Goal: Transaction & Acquisition: Purchase product/service

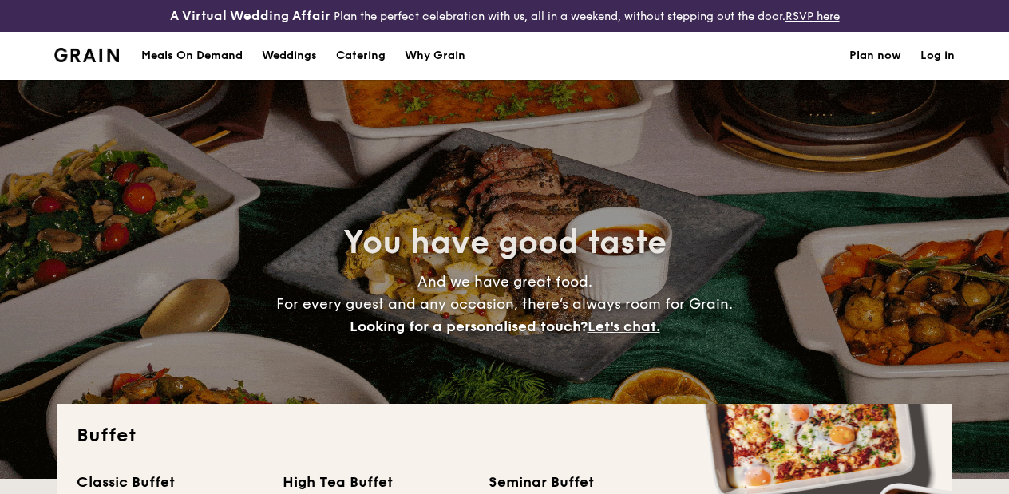
select select
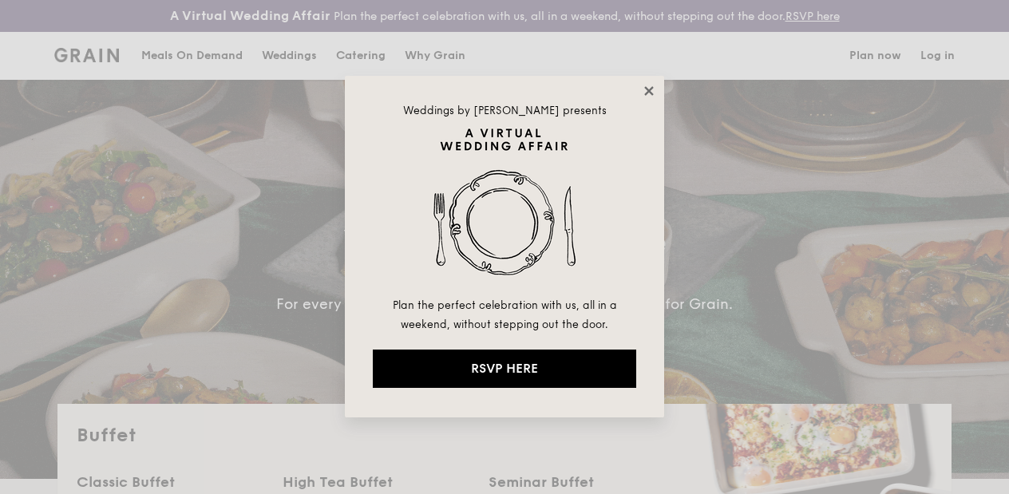
click at [653, 90] on icon at bounding box center [649, 91] width 14 height 14
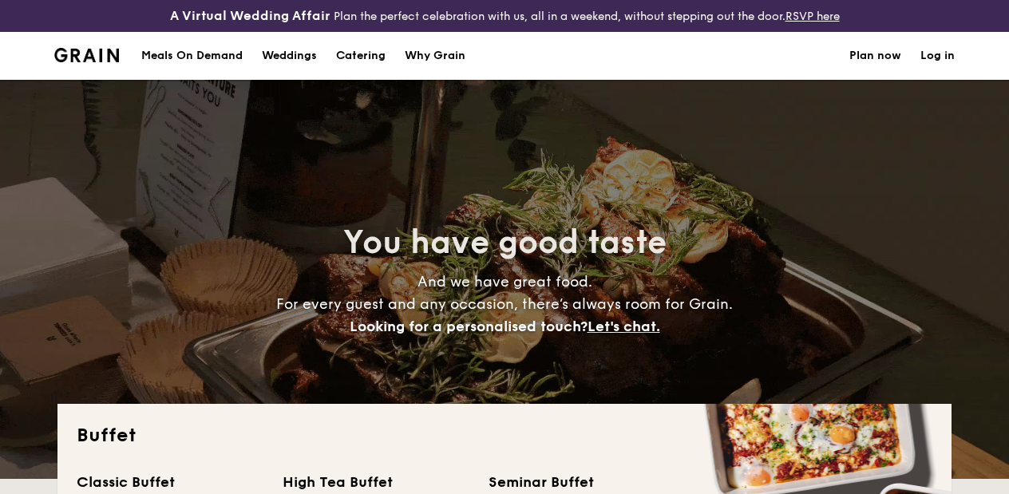
click at [359, 61] on h1 "Catering" at bounding box center [360, 56] width 49 height 48
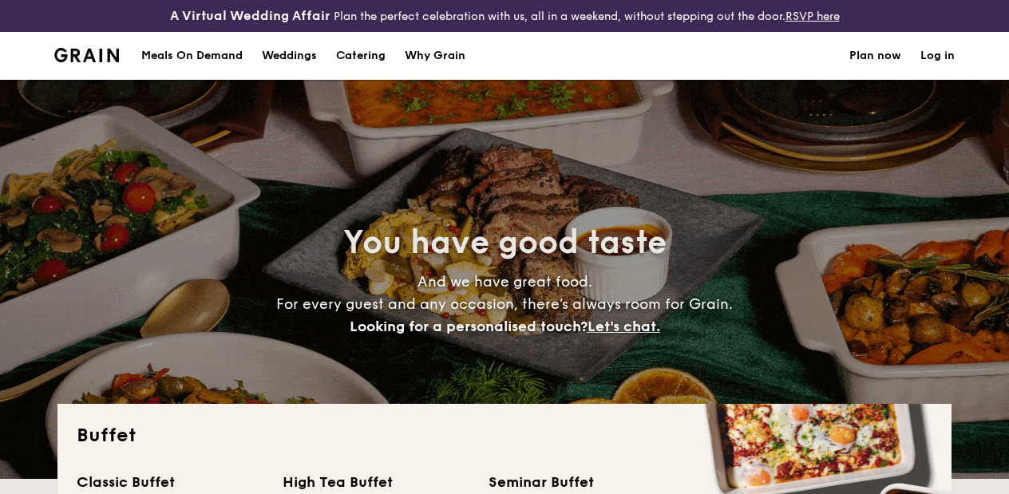
click at [181, 65] on div "Meals On Demand" at bounding box center [191, 56] width 101 height 48
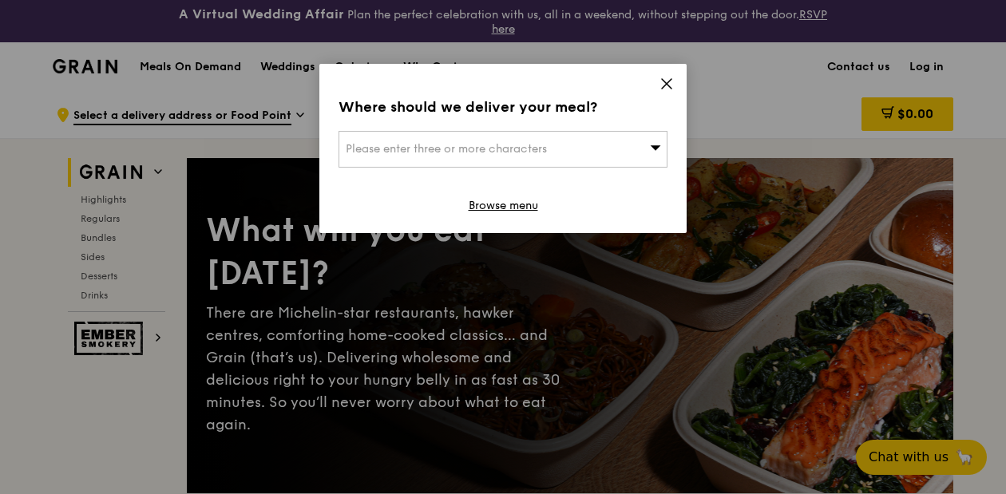
click at [670, 79] on icon at bounding box center [667, 84] width 10 height 10
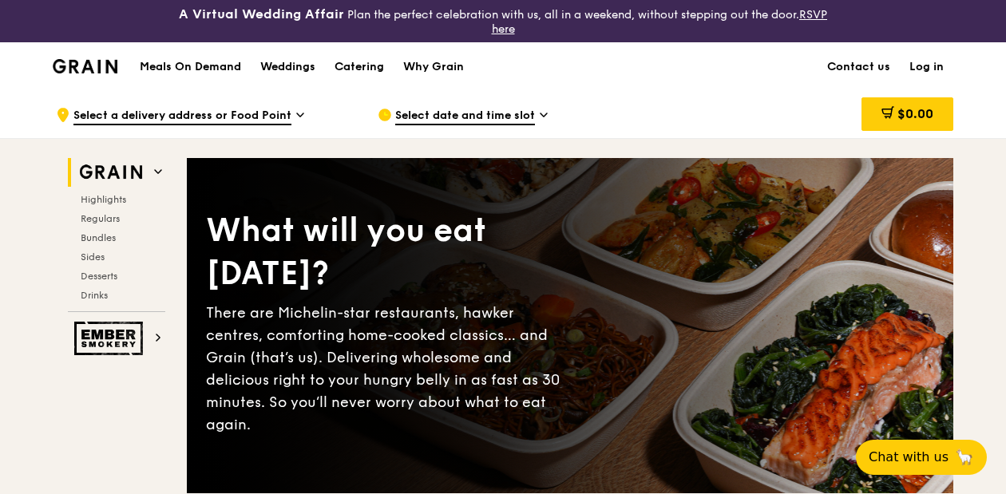
click at [186, 67] on h1 "Meals On Demand" at bounding box center [190, 67] width 101 height 16
click at [303, 113] on icon at bounding box center [300, 114] width 6 height 3
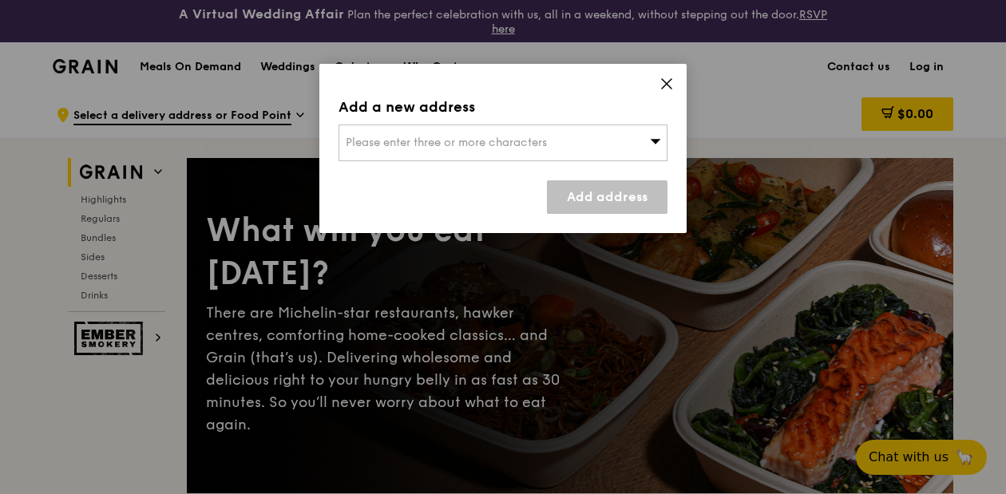
click at [556, 133] on div "Please enter three or more characters" at bounding box center [502, 143] width 329 height 37
type input "A"
type input "AMK"
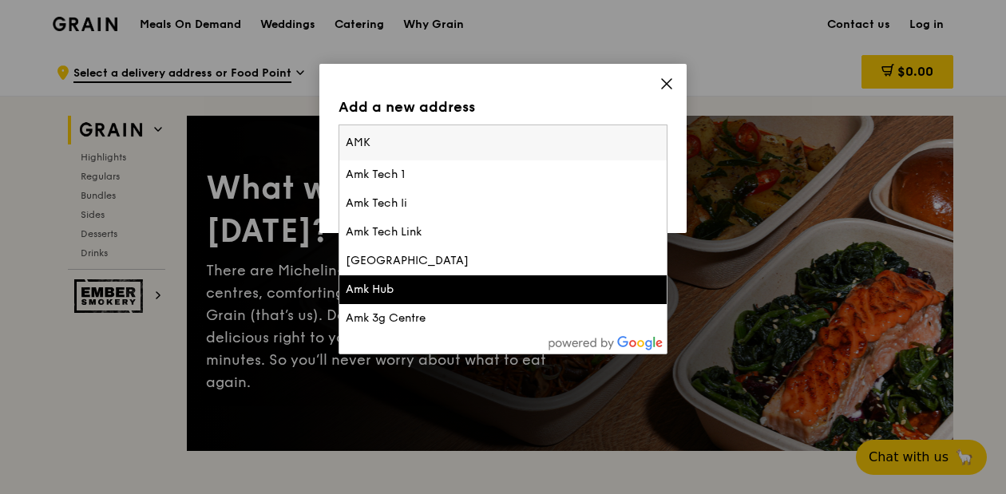
scroll to position [34, 0]
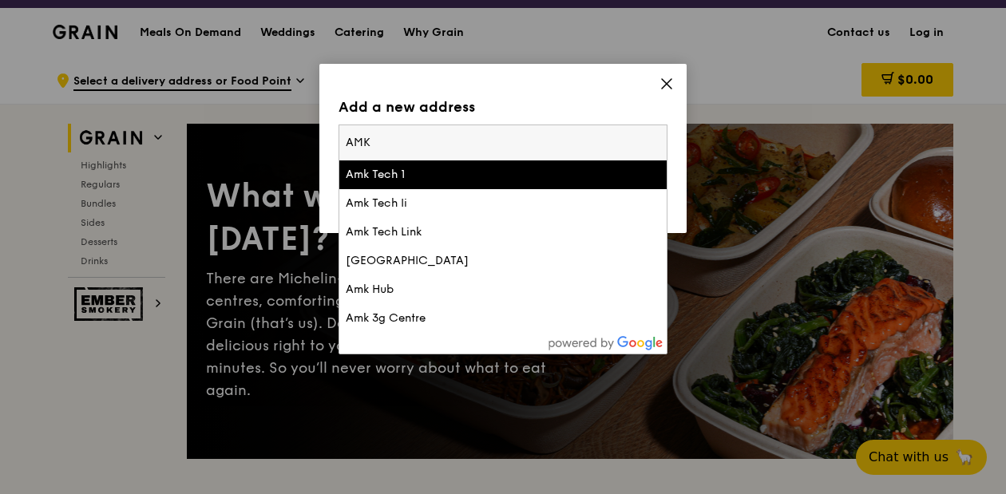
drag, startPoint x: 394, startPoint y: 137, endPoint x: 303, endPoint y: 137, distance: 91.0
click at [303, 137] on div "Add a new address Please enter three or more characters AMK Amk Tech 1 Amk Tech…" at bounding box center [503, 247] width 1006 height 494
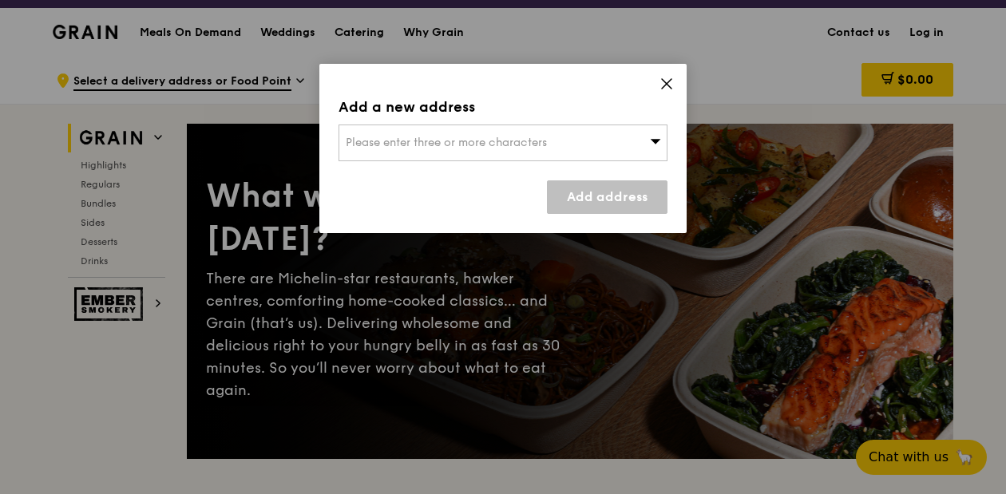
click at [465, 141] on span "Please enter three or more characters" at bounding box center [446, 143] width 201 height 14
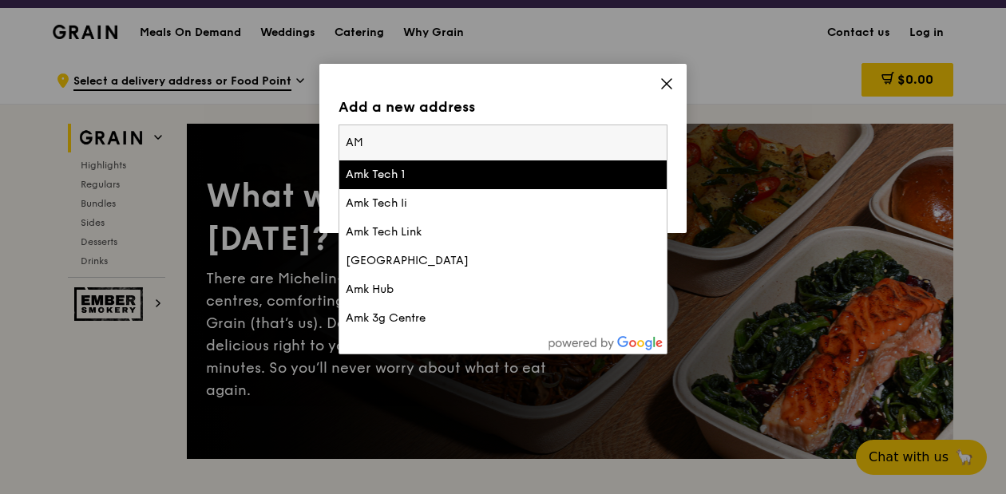
type input "A"
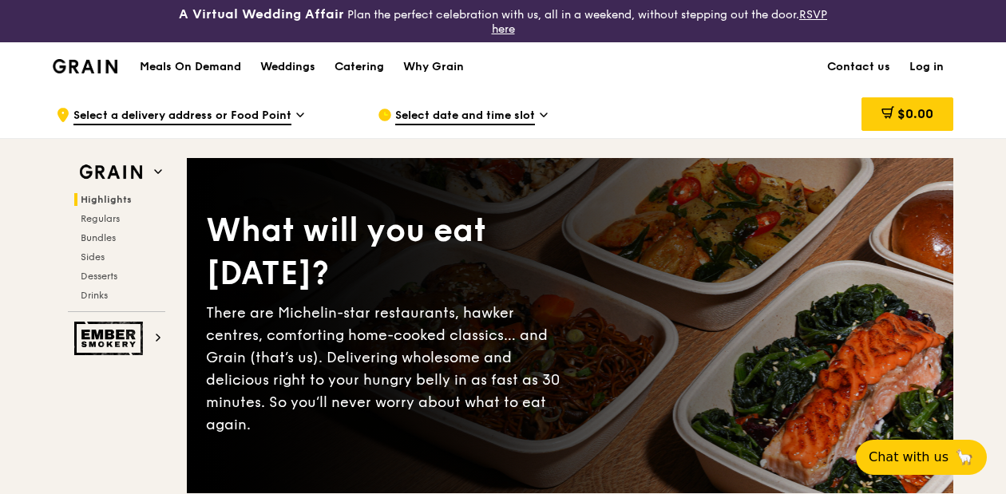
scroll to position [0, 0]
click at [115, 216] on span "Regulars" at bounding box center [102, 218] width 42 height 11
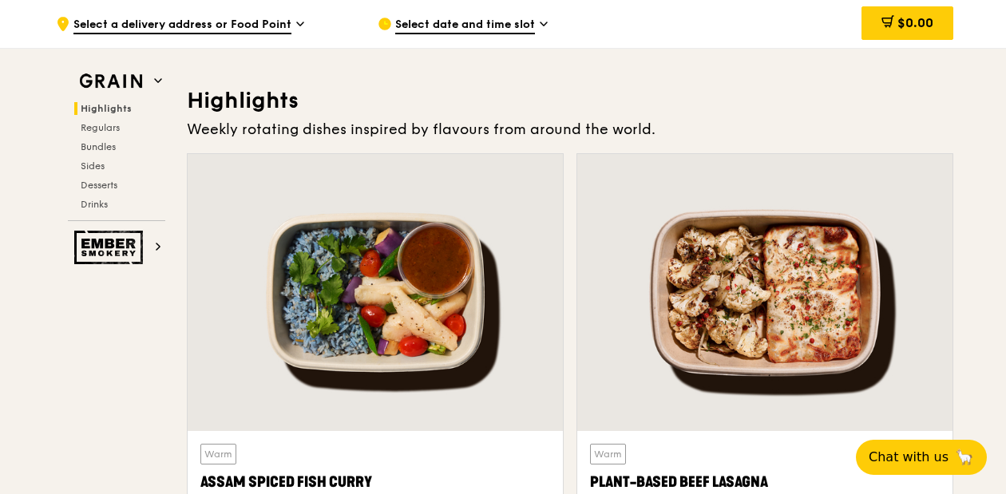
scroll to position [462, 0]
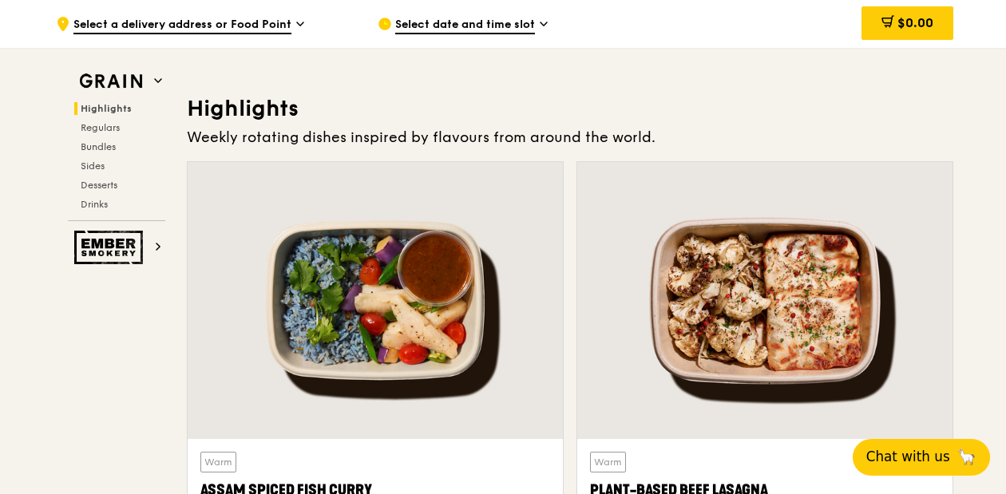
click at [976, 448] on button "Chat with us 🦙" at bounding box center [920, 457] width 137 height 37
